Goal: Transaction & Acquisition: Purchase product/service

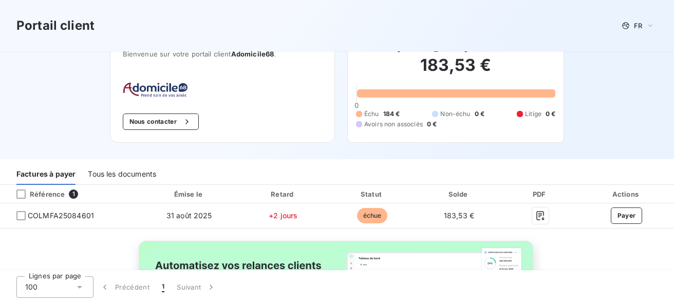
scroll to position [52, 0]
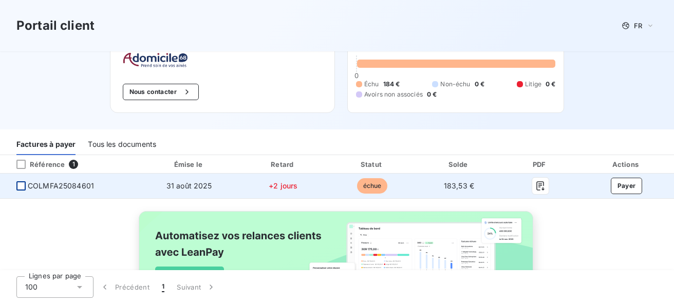
click at [23, 186] on div at bounding box center [20, 185] width 9 height 9
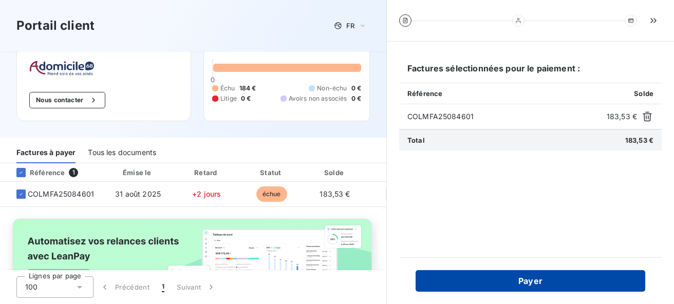
click at [528, 285] on button "Payer" at bounding box center [531, 281] width 230 height 22
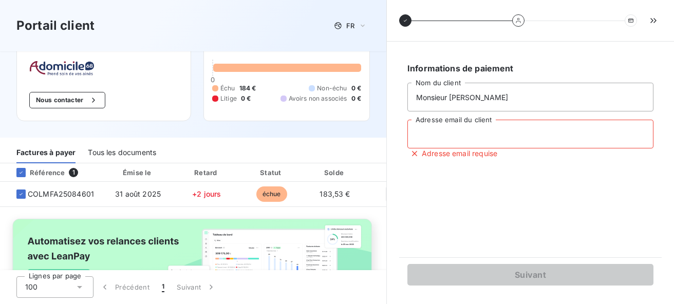
click at [502, 140] on input "Adresse email du client" at bounding box center [531, 134] width 246 height 29
click at [486, 132] on input "Adresse email du client" at bounding box center [531, 134] width 246 height 29
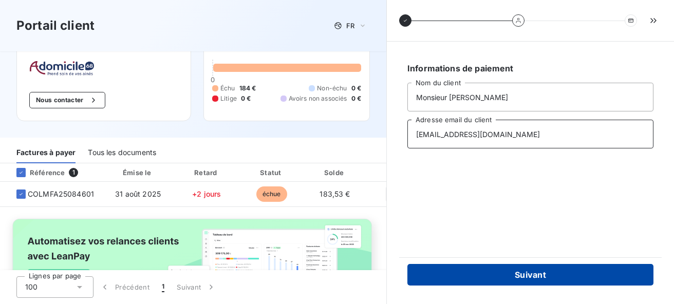
type input "[EMAIL_ADDRESS][DOMAIN_NAME]"
click at [553, 276] on button "Suivant" at bounding box center [531, 275] width 246 height 22
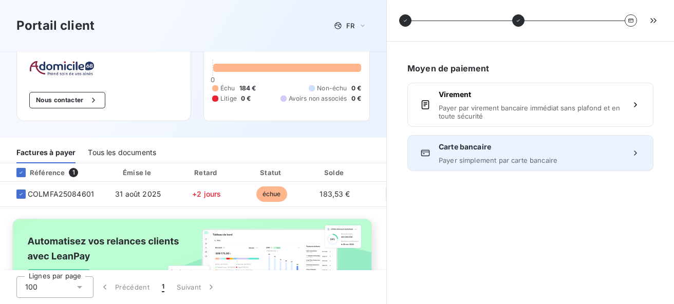
click at [506, 149] on span "Carte bancaire" at bounding box center [531, 147] width 184 height 10
